Goal: Check status: Check status

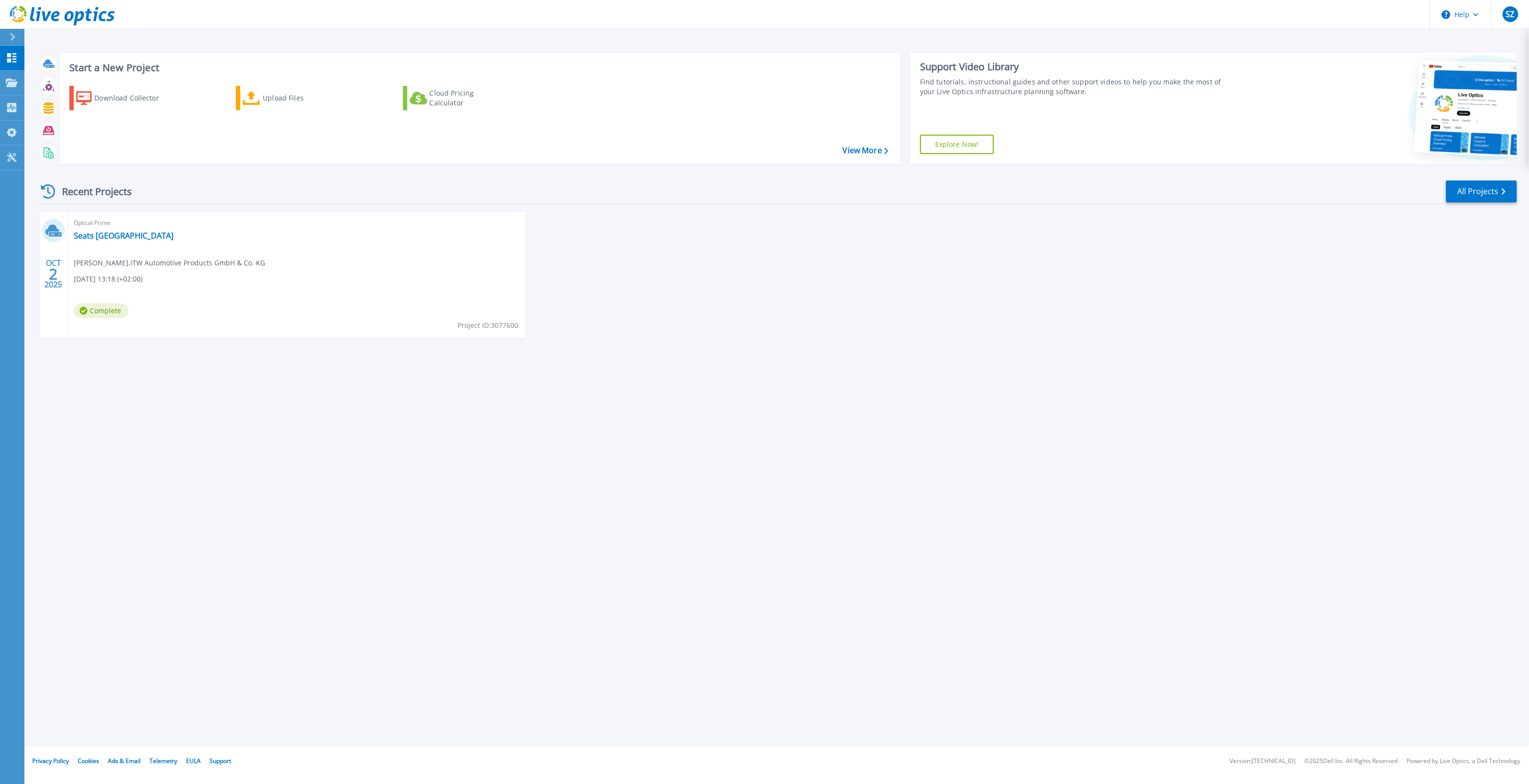
click at [293, 437] on div "Start a New Project Download Collector Upload Files Cloud Pricing Calculator Vi…" at bounding box center [776, 373] width 1504 height 747
click at [188, 418] on div "Start a New Project Download Collector Upload Files Cloud Pricing Calculator Vi…" at bounding box center [776, 373] width 1504 height 747
click at [44, 83] on p "Projects" at bounding box center [37, 83] width 26 height 25
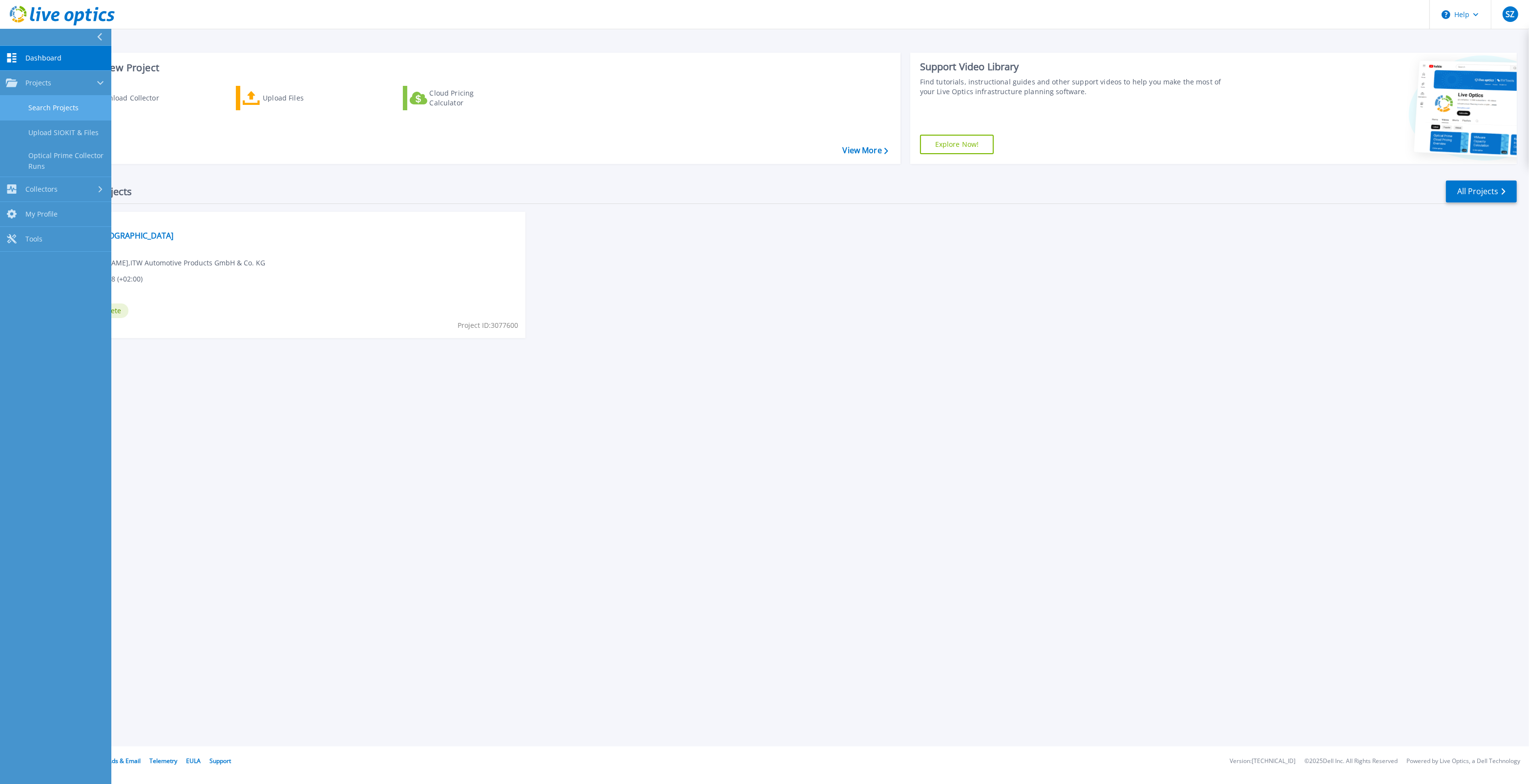
click at [60, 103] on link "Search Projects" at bounding box center [56, 108] width 112 height 25
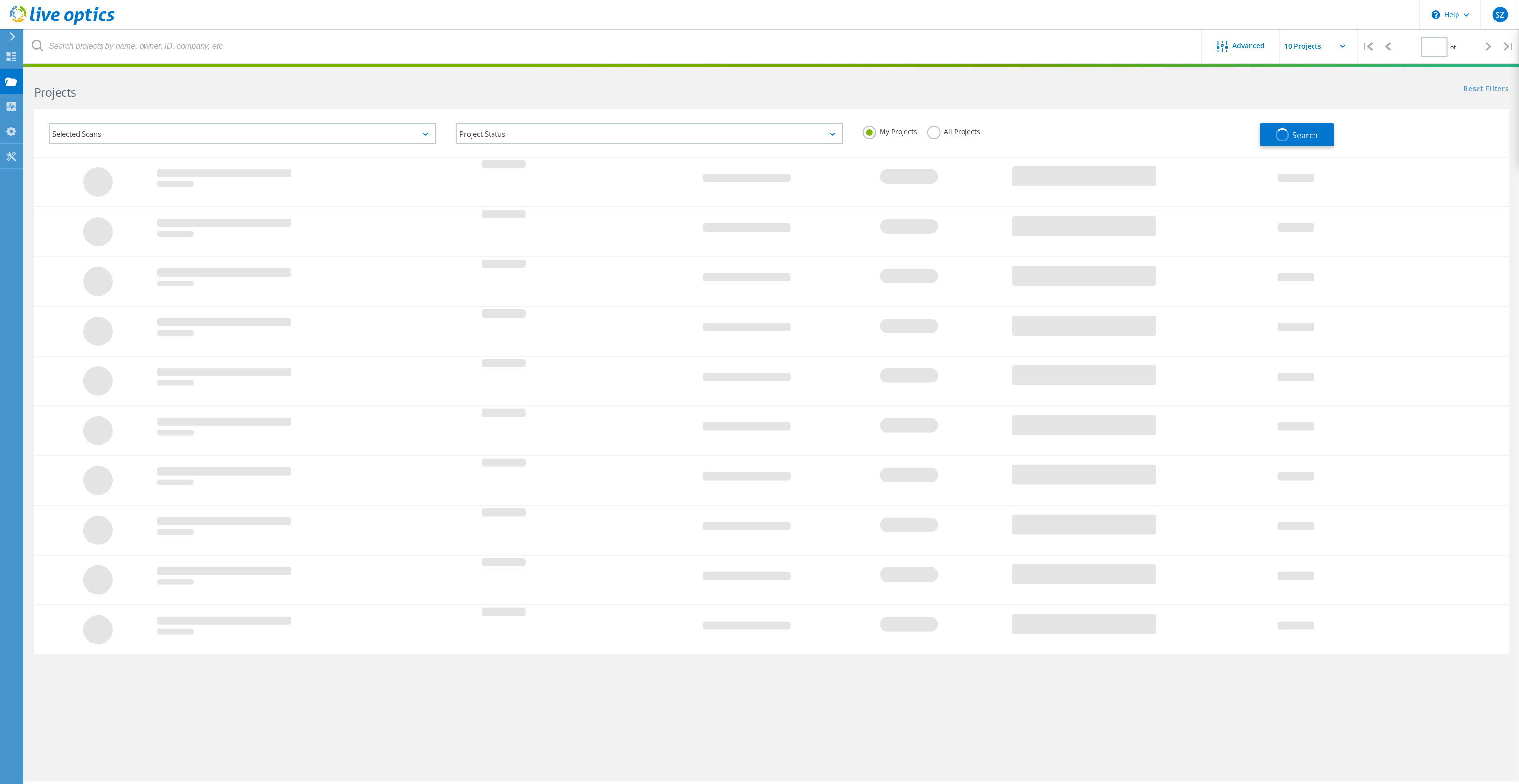
type input "1"
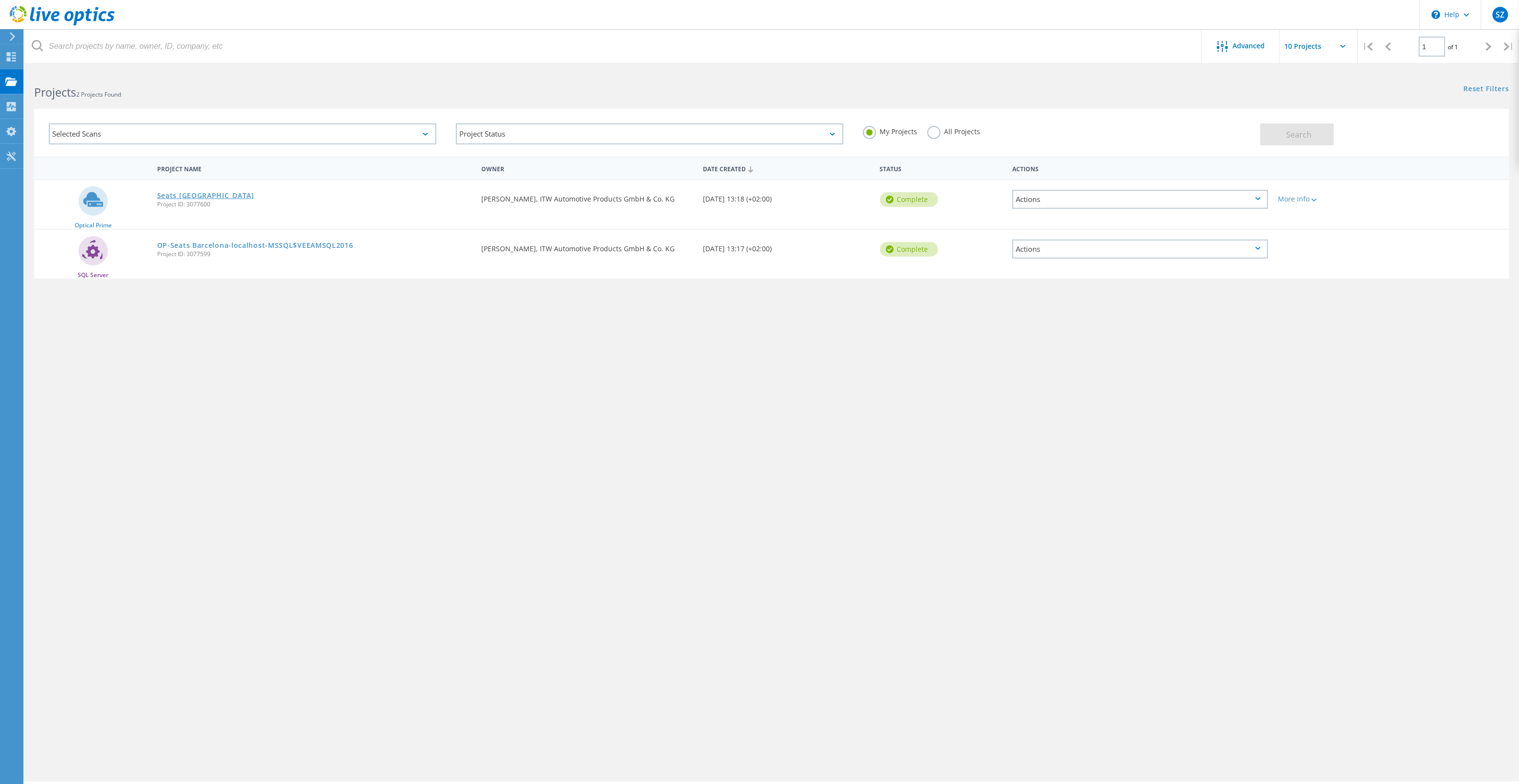
click at [181, 193] on link "Seats [GEOGRAPHIC_DATA]" at bounding box center [206, 196] width 97 height 7
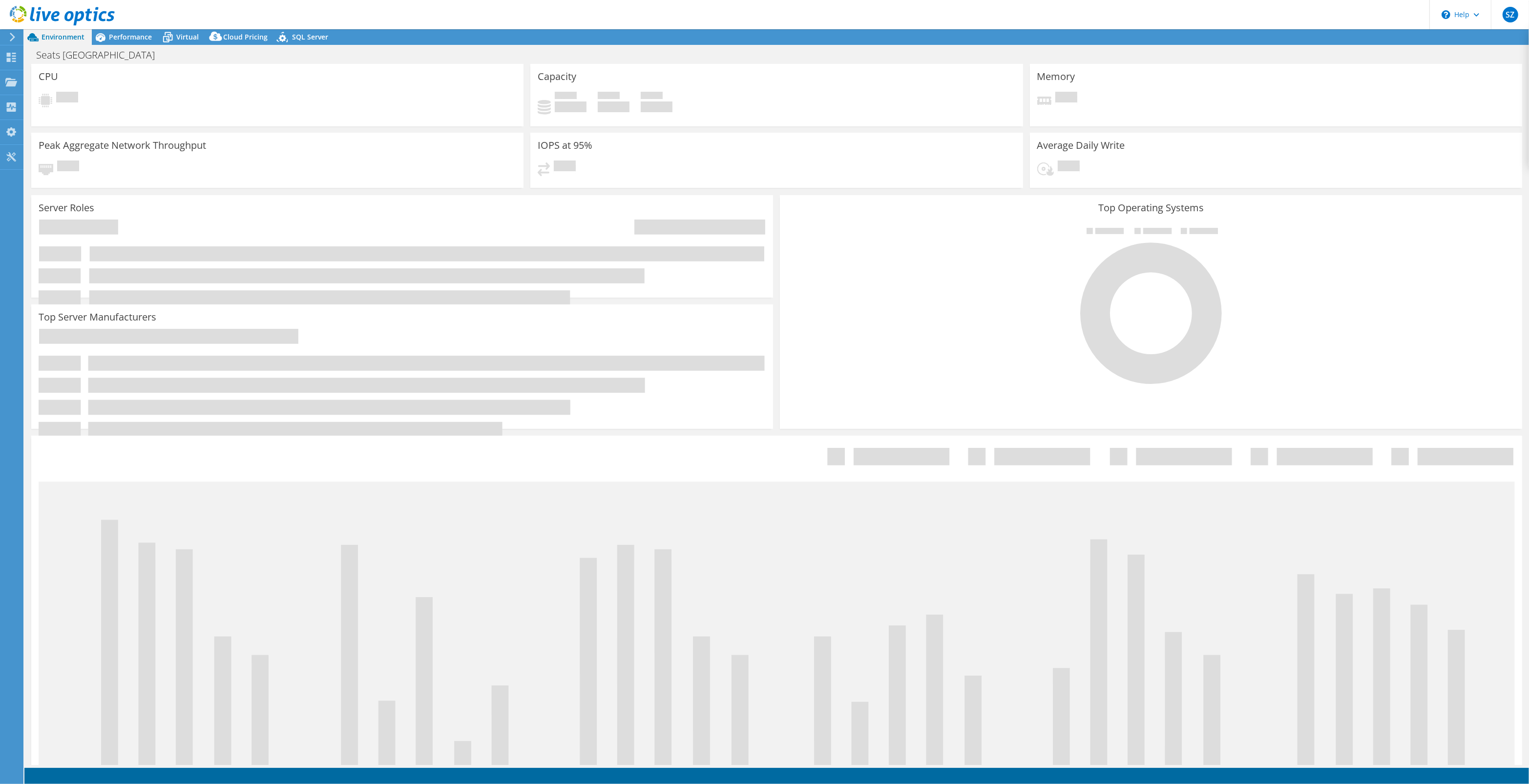
select select "EUFrankfurt"
select select "USD"
